Goal: Go to known website: Go to known website

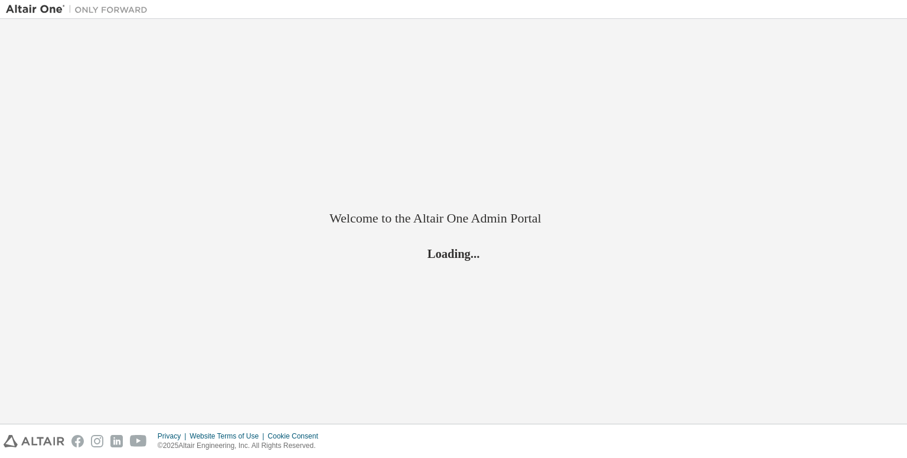
drag, startPoint x: 0, startPoint y: 0, endPoint x: 557, endPoint y: 274, distance: 621.0
click at [557, 274] on div "Welcome to the Altair One Admin Portal Loading..." at bounding box center [453, 221] width 895 height 393
